Goal: Task Accomplishment & Management: Use online tool/utility

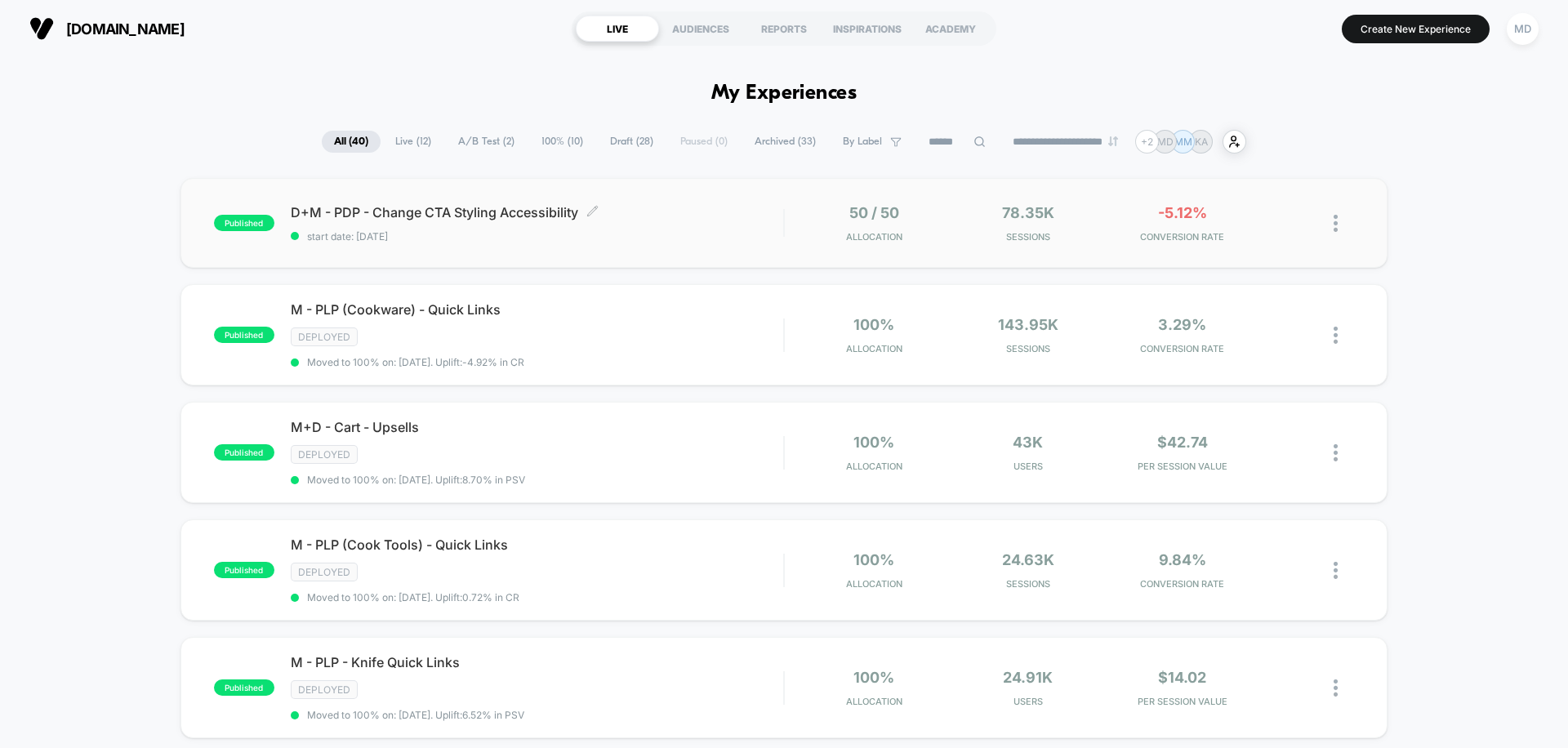
click at [690, 219] on span "D+M - PDP - Change CTA Styling Accessibility Click to edit experience details" at bounding box center [536, 212] width 492 height 17
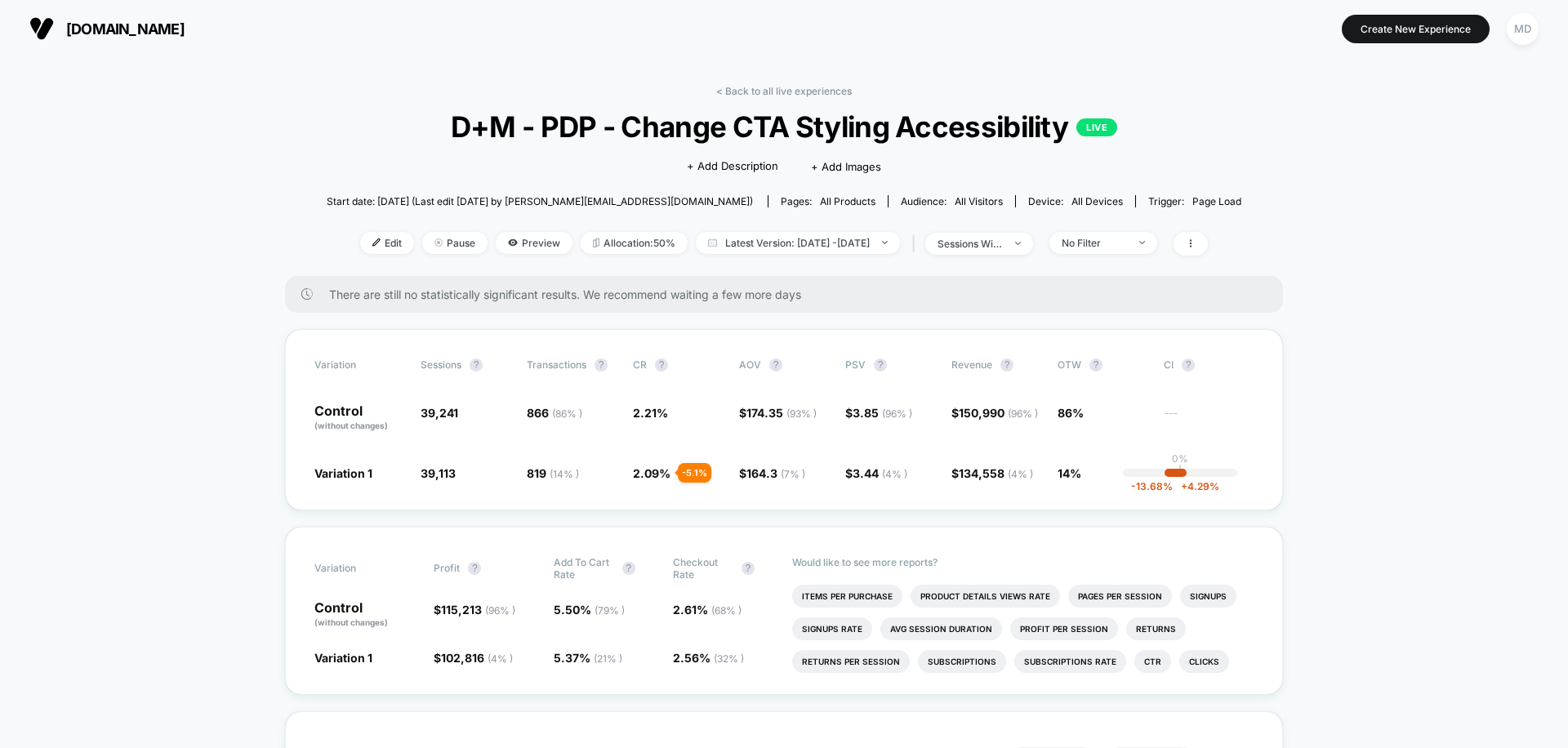
click at [788, 85] on link "< Back to all live experiences" at bounding box center [784, 91] width 135 height 12
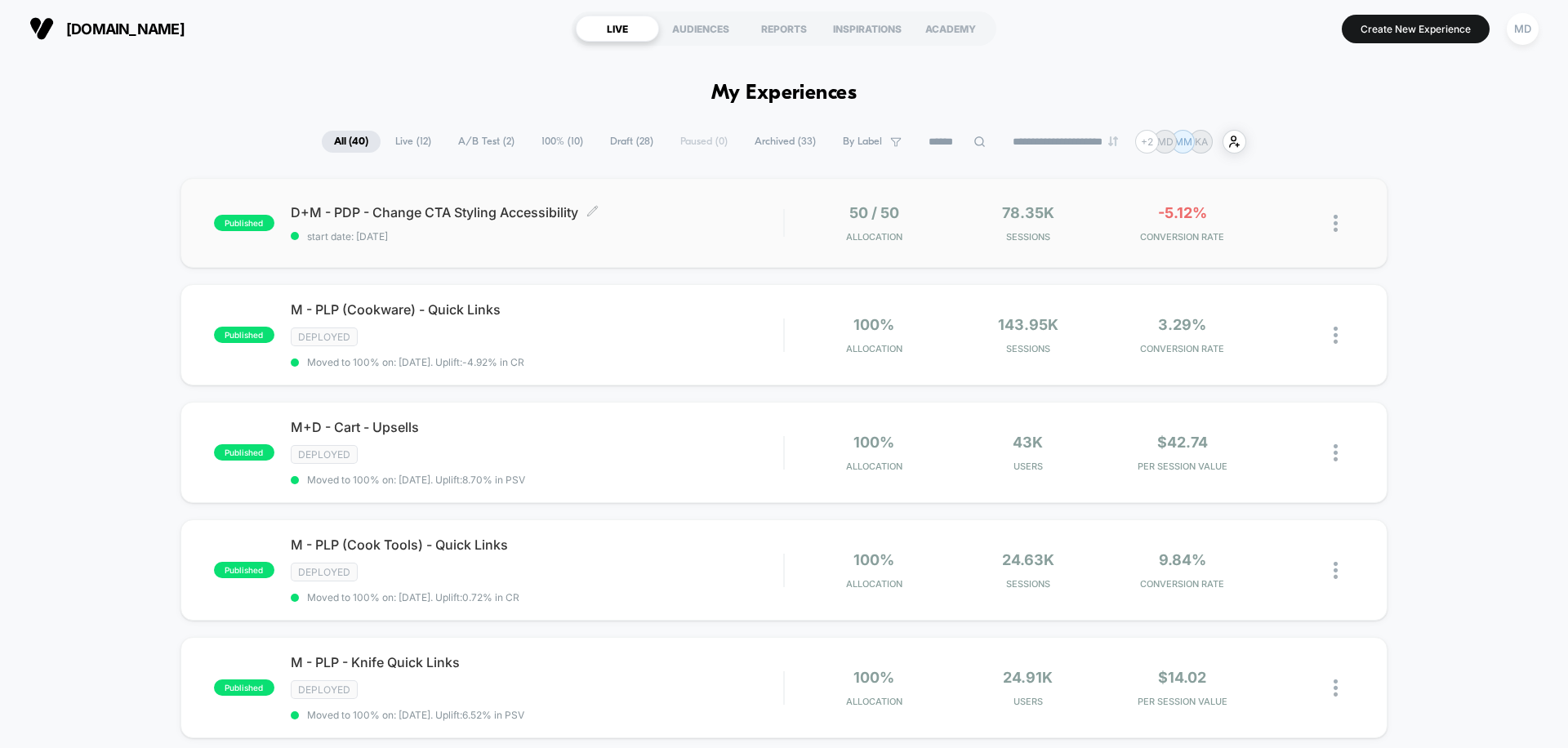
click at [733, 221] on div "D+M - PDP - Change CTA Styling Accessibility Click to edit experience details C…" at bounding box center [536, 223] width 492 height 38
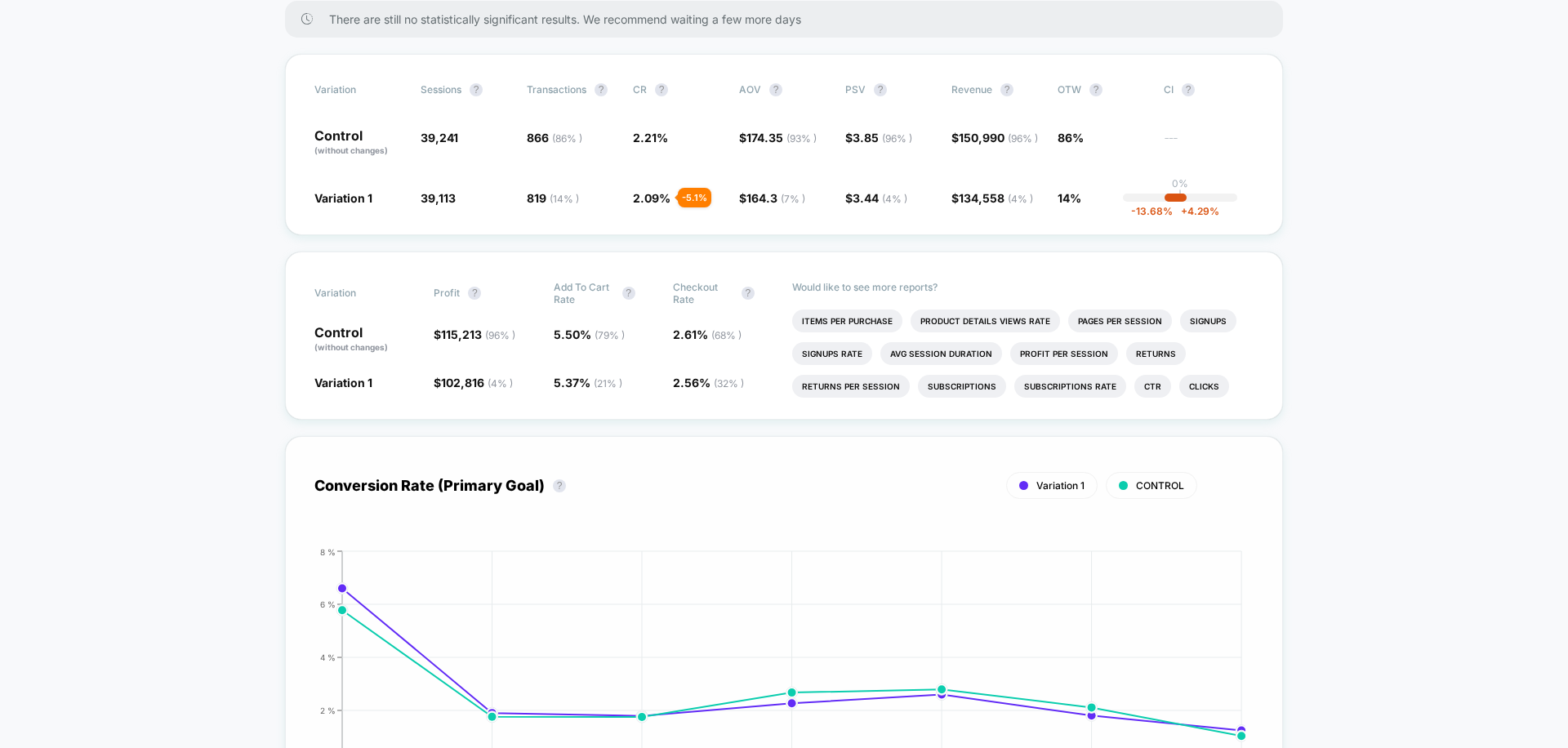
scroll to position [224, 0]
